Goal: Task Accomplishment & Management: Complete application form

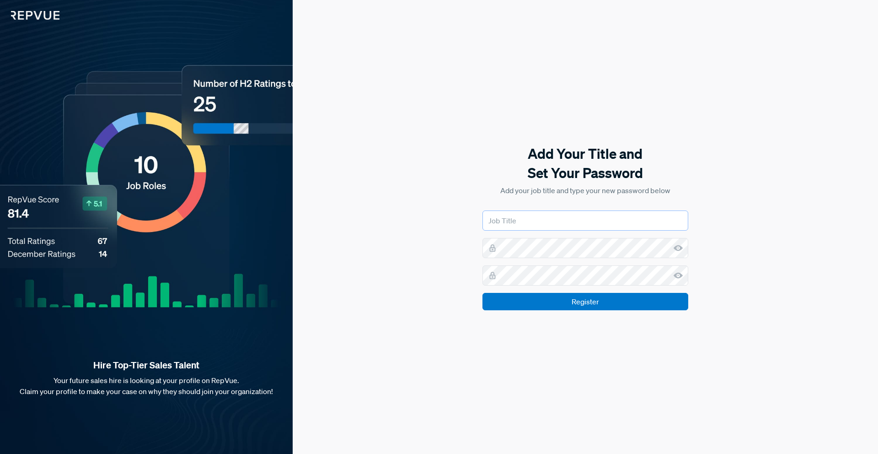
click at [538, 217] on input "text" at bounding box center [586, 220] width 206 height 20
type input "Manager - University Sales Programs"
click at [752, 280] on div "Add Your Title and Set Your Password Add your job title and type your new passw…" at bounding box center [586, 227] width 586 height 454
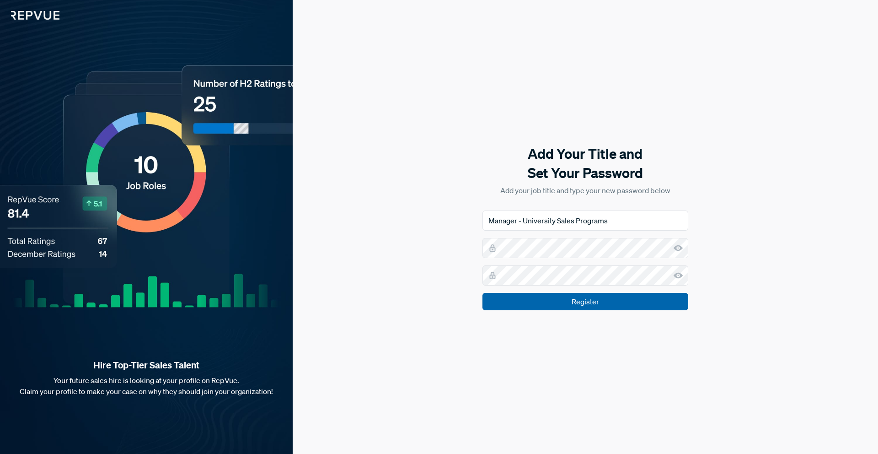
click at [611, 301] on input "Register" at bounding box center [586, 301] width 206 height 17
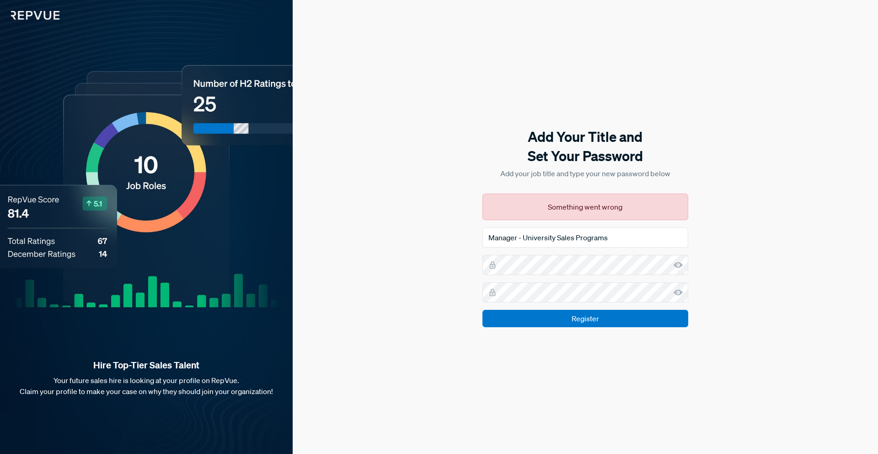
click at [679, 265] on icon at bounding box center [678, 264] width 9 height 9
click at [678, 292] on use at bounding box center [678, 292] width 9 height 6
click at [625, 241] on input "Manager - University Sales Programs" at bounding box center [586, 237] width 206 height 20
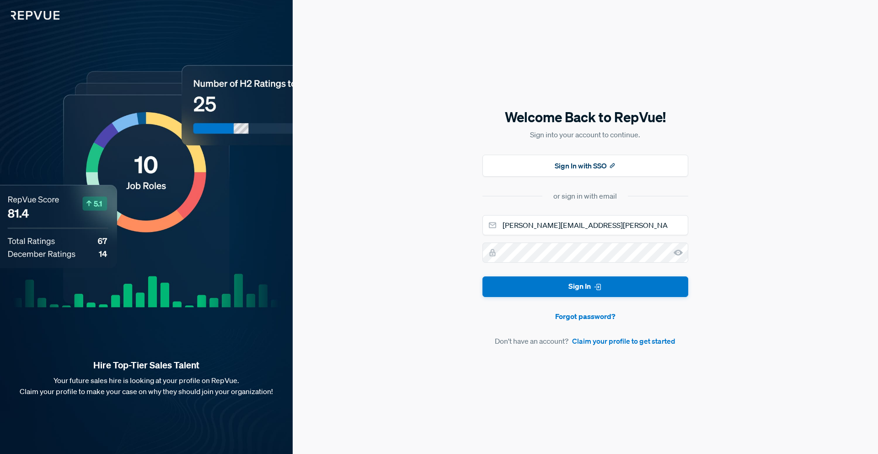
type input "[PERSON_NAME][EMAIL_ADDRESS][PERSON_NAME][DOMAIN_NAME]"
click at [632, 282] on button "Sign In" at bounding box center [586, 286] width 206 height 21
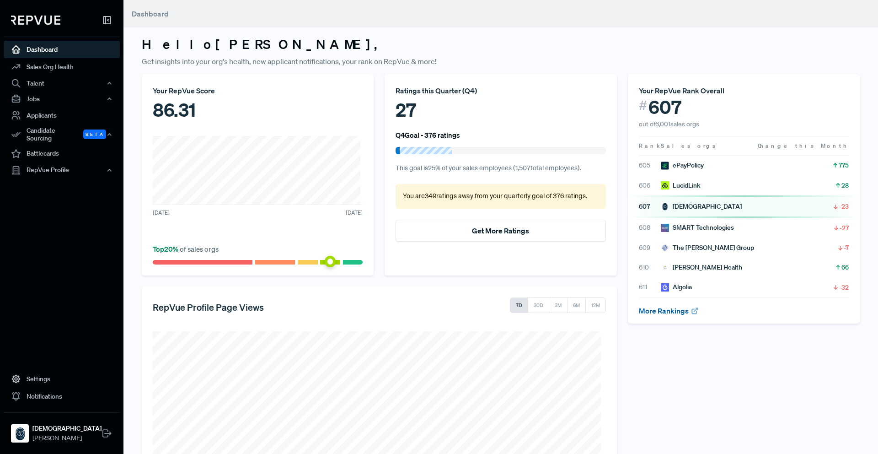
click at [651, 310] on link "More Rankings" at bounding box center [669, 310] width 60 height 9
